Goal: Task Accomplishment & Management: Manage account settings

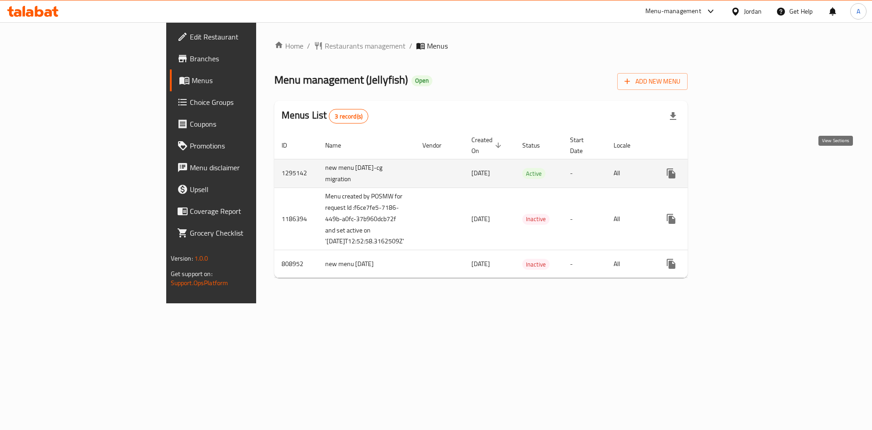
click at [740, 169] on icon "enhanced table" at bounding box center [736, 173] width 8 height 8
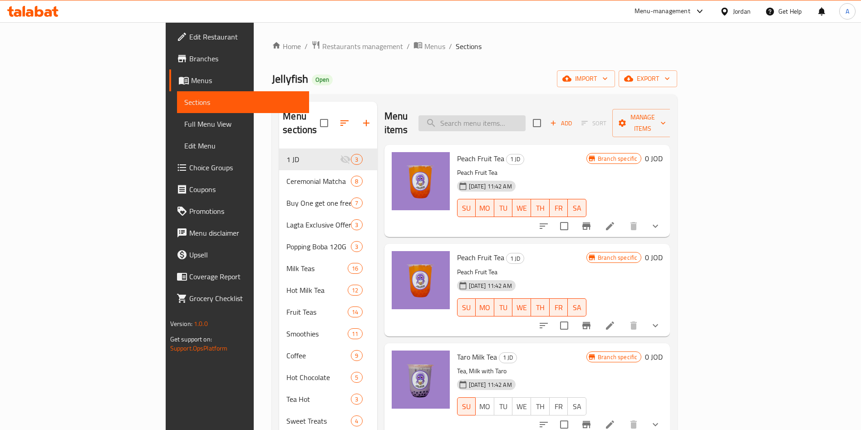
click at [526, 115] on input "search" at bounding box center [472, 123] width 107 height 16
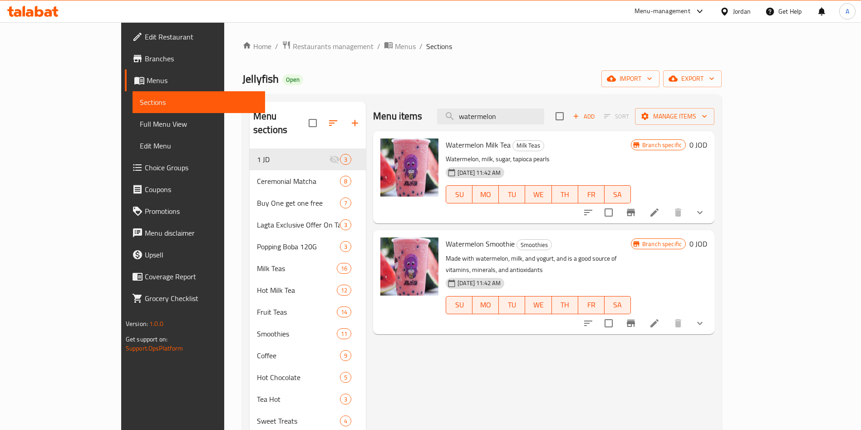
type input "watermelon"
click at [660, 215] on icon at bounding box center [654, 212] width 11 height 11
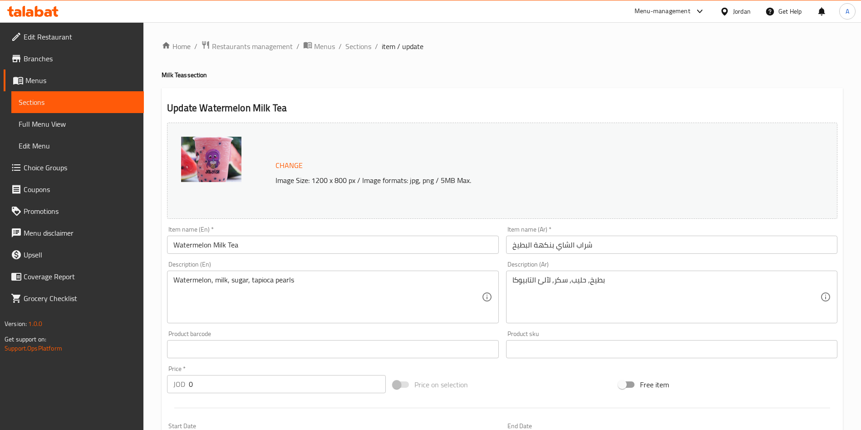
scroll to position [309, 0]
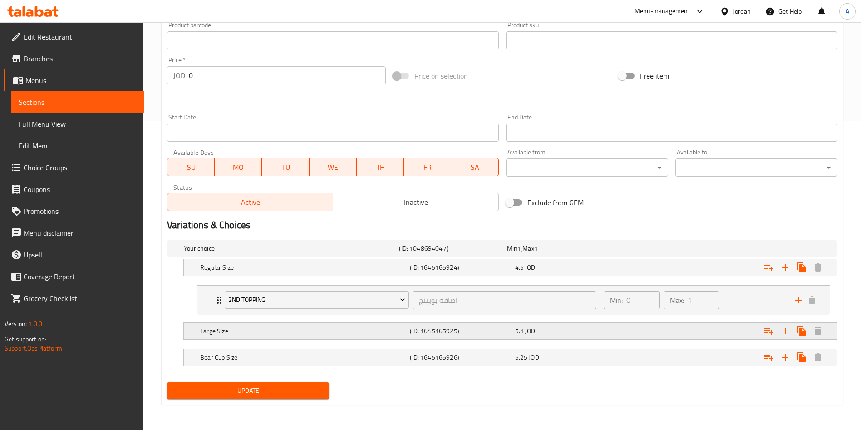
click at [285, 253] on h5 "Large Size" at bounding box center [290, 248] width 212 height 9
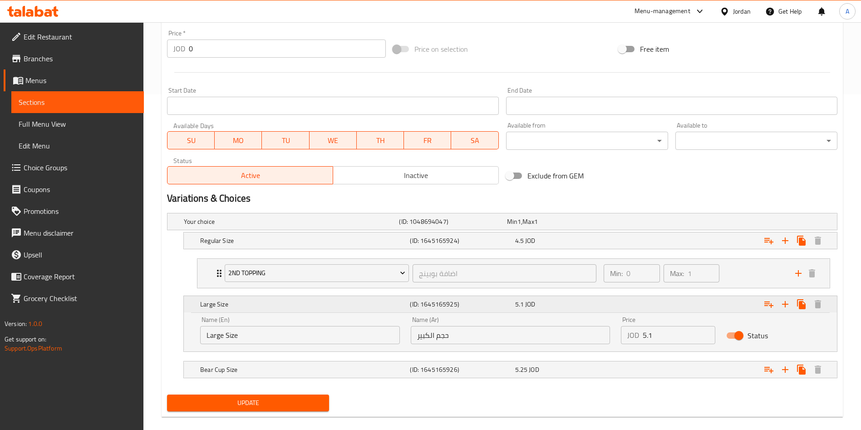
scroll to position [348, 0]
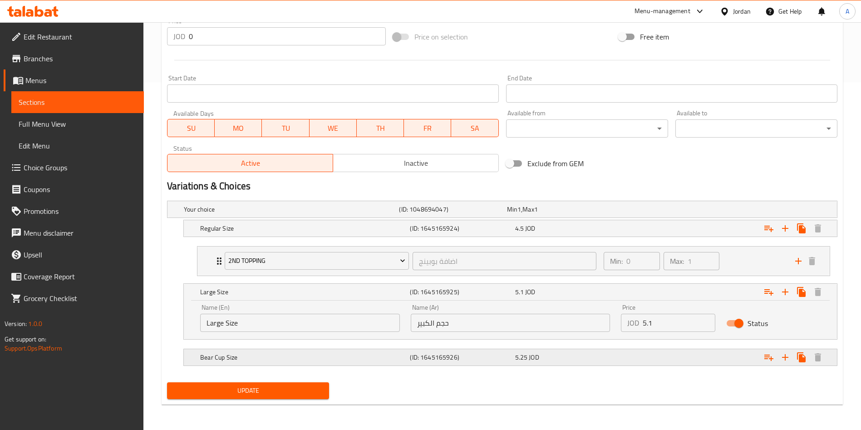
click at [259, 216] on div "Bear Cup Size" at bounding box center [289, 209] width 215 height 13
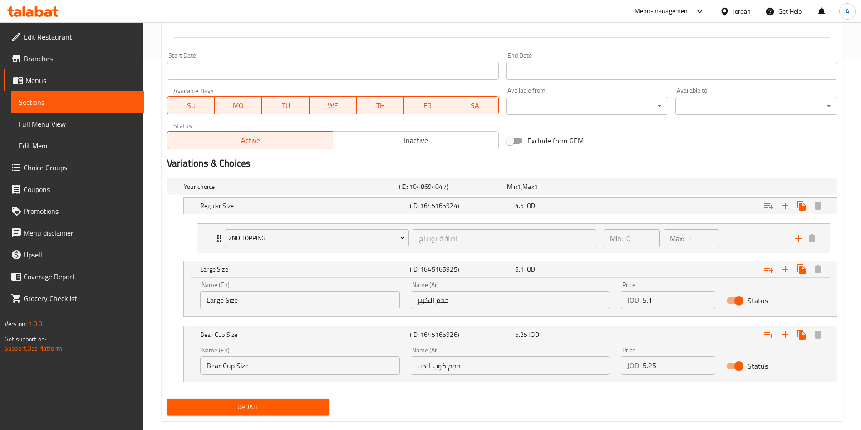
scroll to position [387, 0]
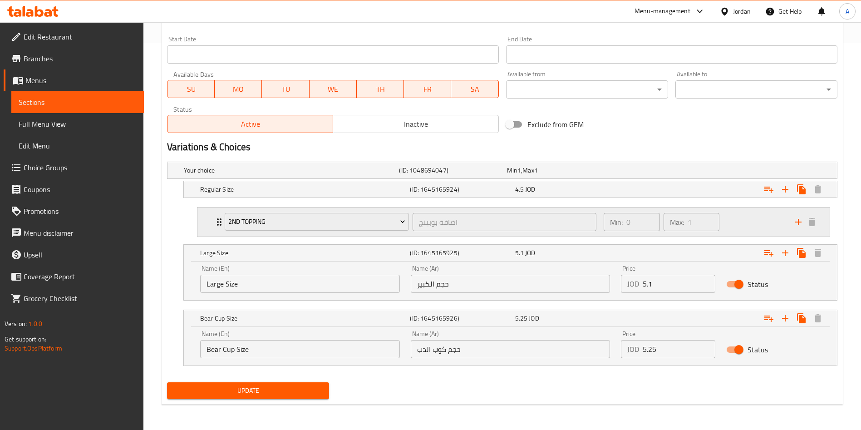
click at [210, 220] on div "2nd Topping اضافة بوبينج ​ Min: 0 ​ Max: 1 ​" at bounding box center [513, 221] width 632 height 29
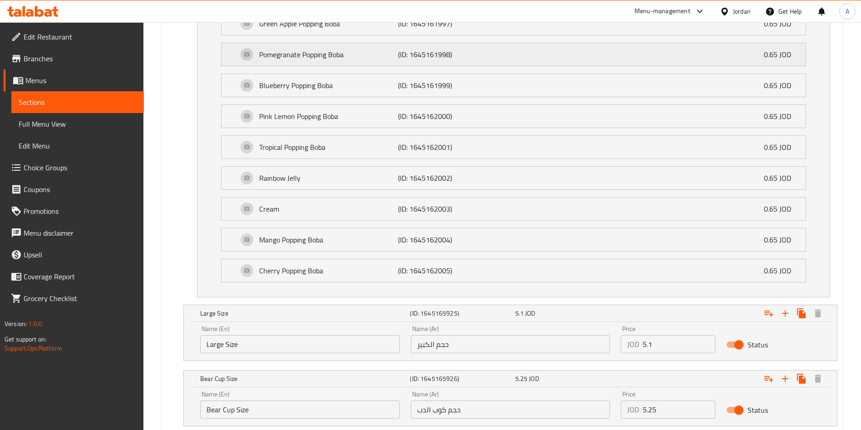
scroll to position [992, 0]
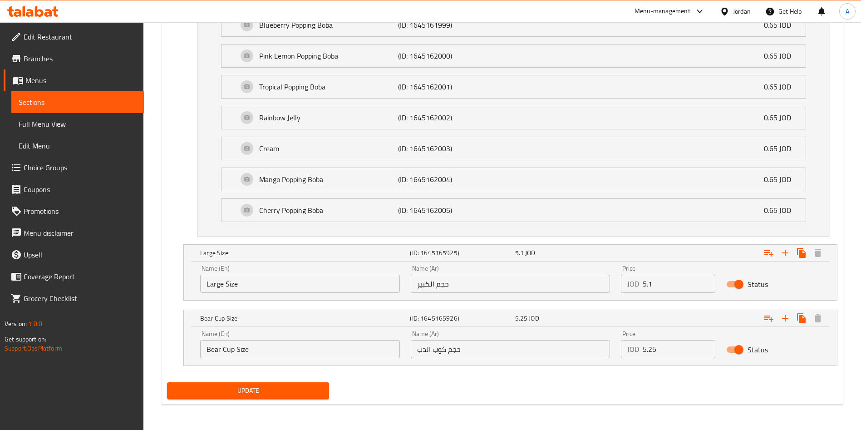
click at [201, 281] on input "Large Size" at bounding box center [300, 284] width 200 height 18
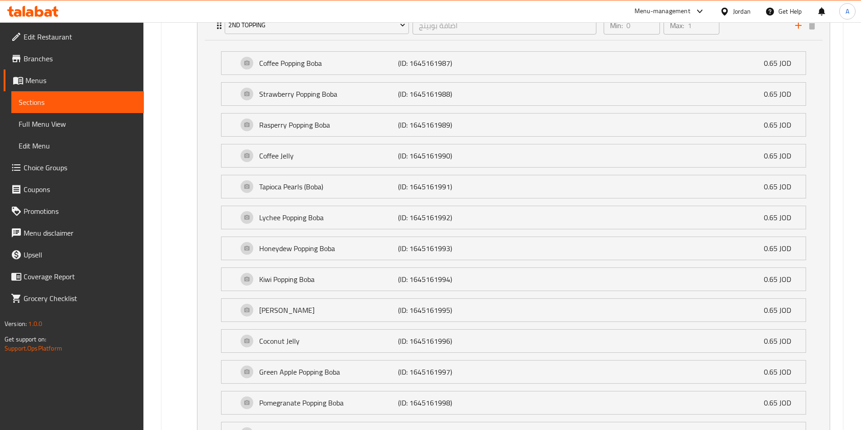
scroll to position [311, 0]
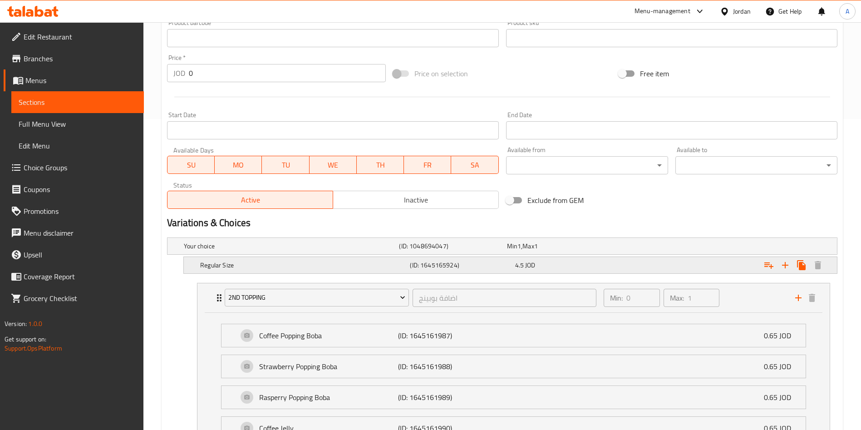
click at [274, 252] on div "Regular Size" at bounding box center [289, 246] width 215 height 13
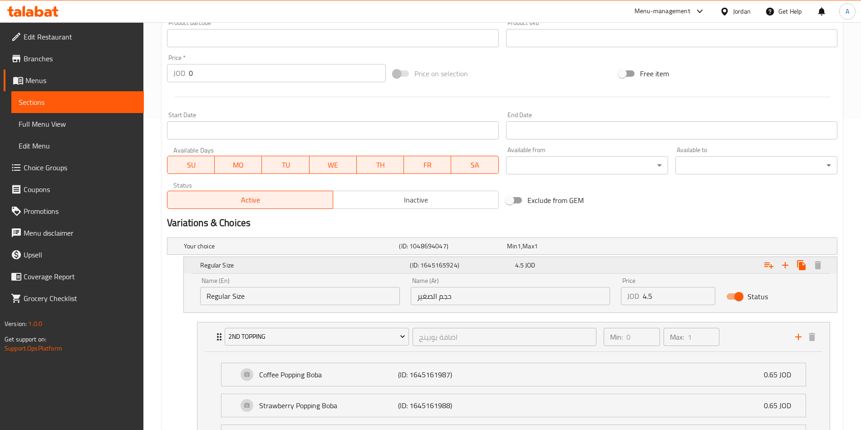
click at [273, 260] on div "Regular Size" at bounding box center [303, 265] width 210 height 13
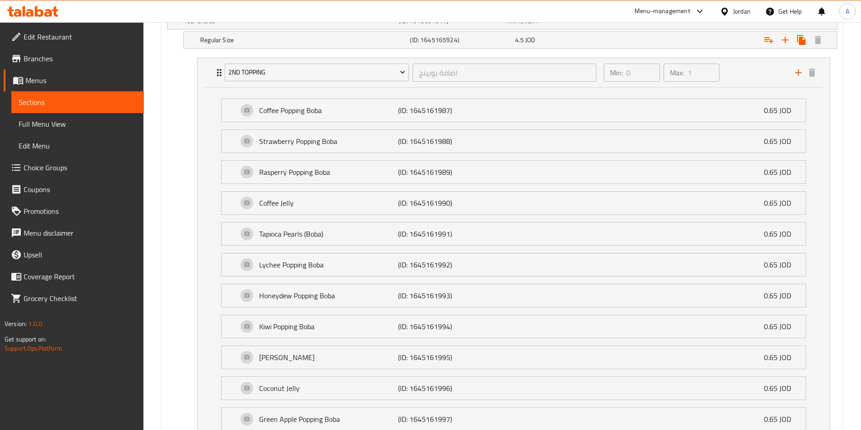
scroll to position [379, 0]
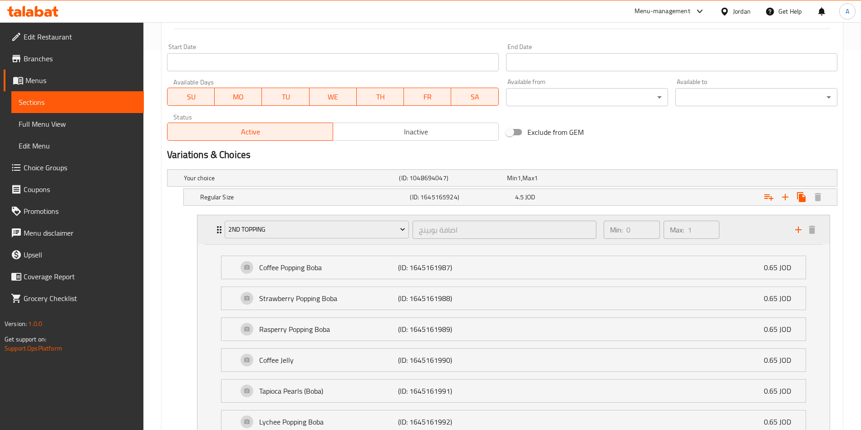
click at [213, 231] on div "2nd Topping اضافة بوبينج ​ Min: 0 ​ Max: 1 ​" at bounding box center [513, 229] width 632 height 29
